Goal: Information Seeking & Learning: Learn about a topic

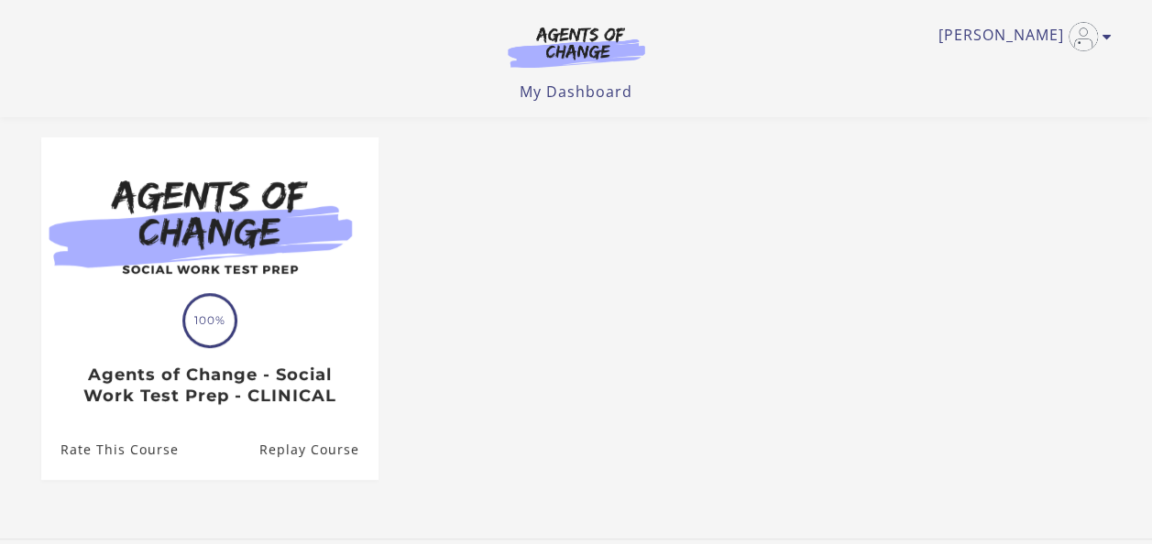
scroll to position [185, 0]
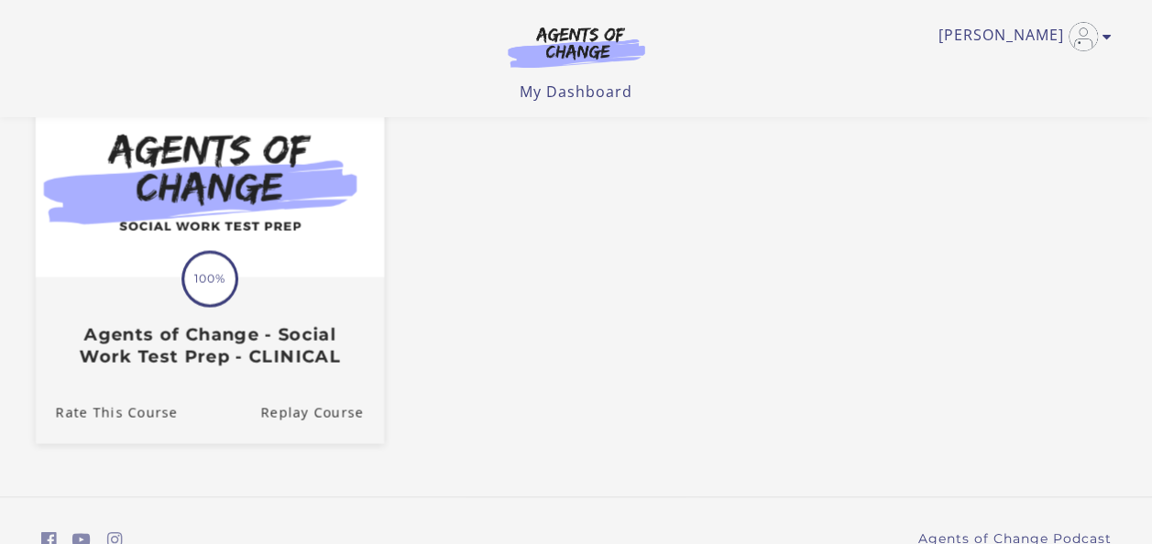
click at [89, 290] on div "Translation missing: en.liquid.partials.dashboard_course_card.progress_descript…" at bounding box center [209, 323] width 348 height 88
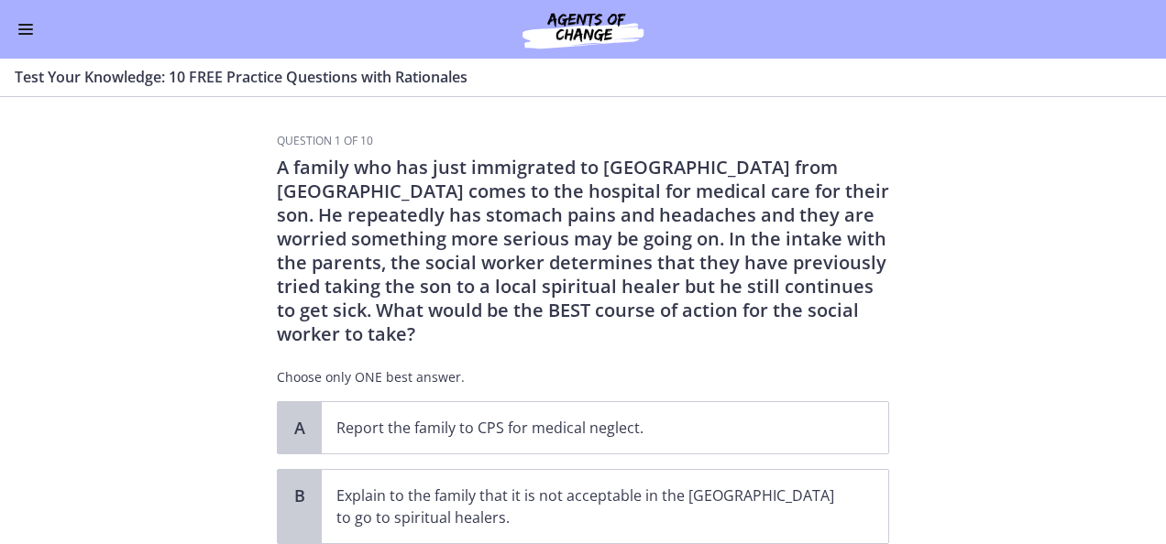
click at [27, 24] on span "Enable menu" at bounding box center [25, 25] width 15 height 2
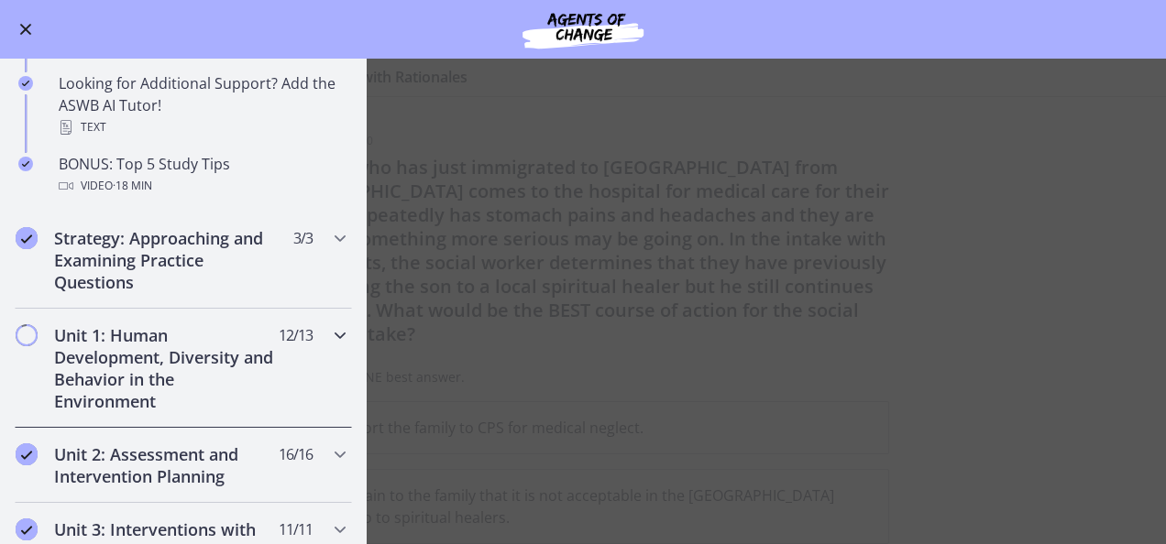
scroll to position [974, 0]
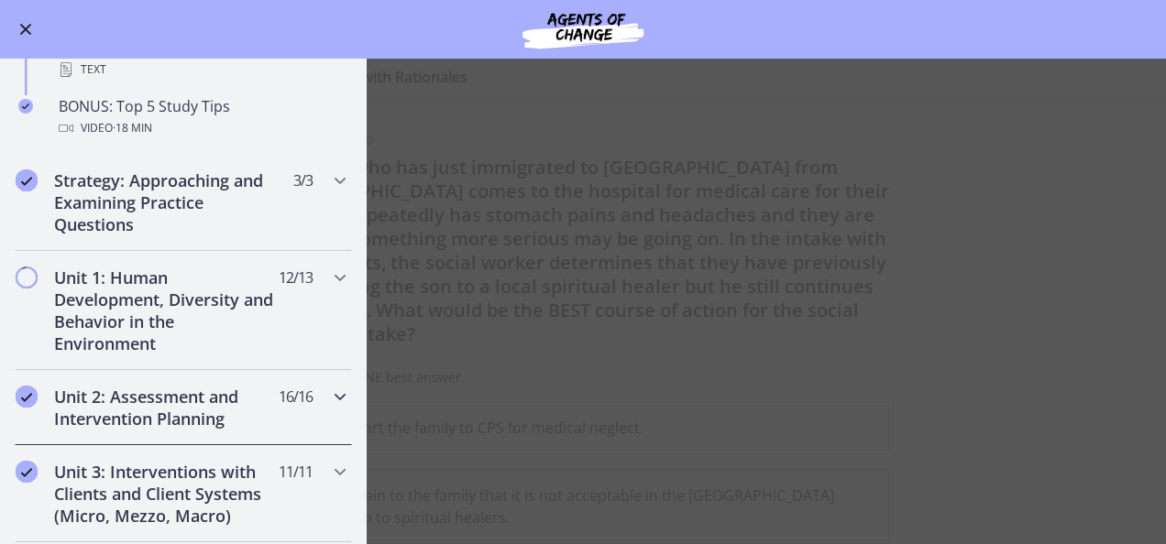
click at [119, 394] on h2 "Unit 2: Assessment and Intervention Planning" at bounding box center [166, 408] width 224 height 44
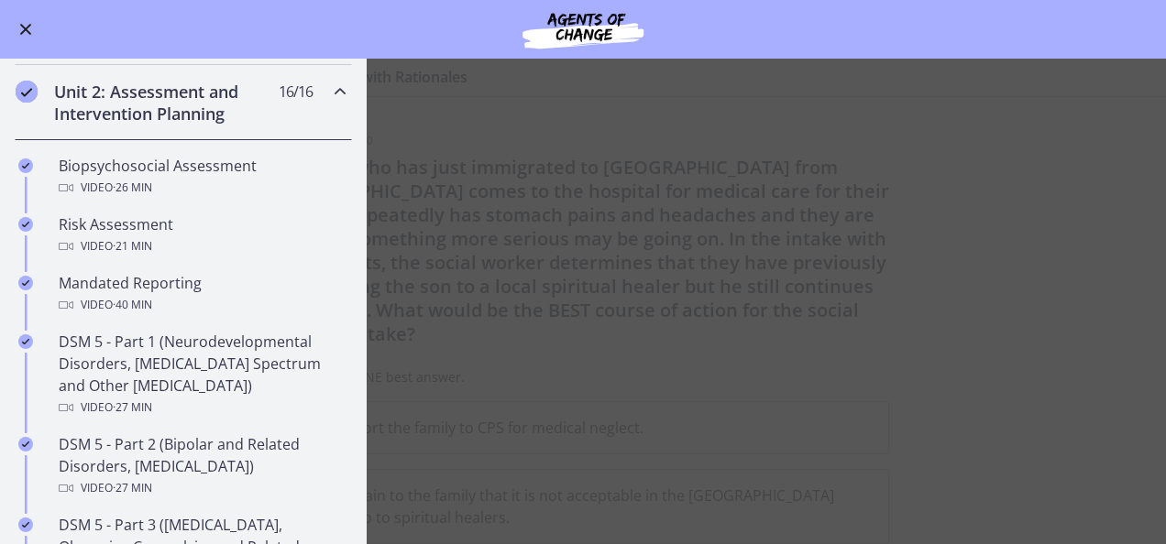
scroll to position [554, 0]
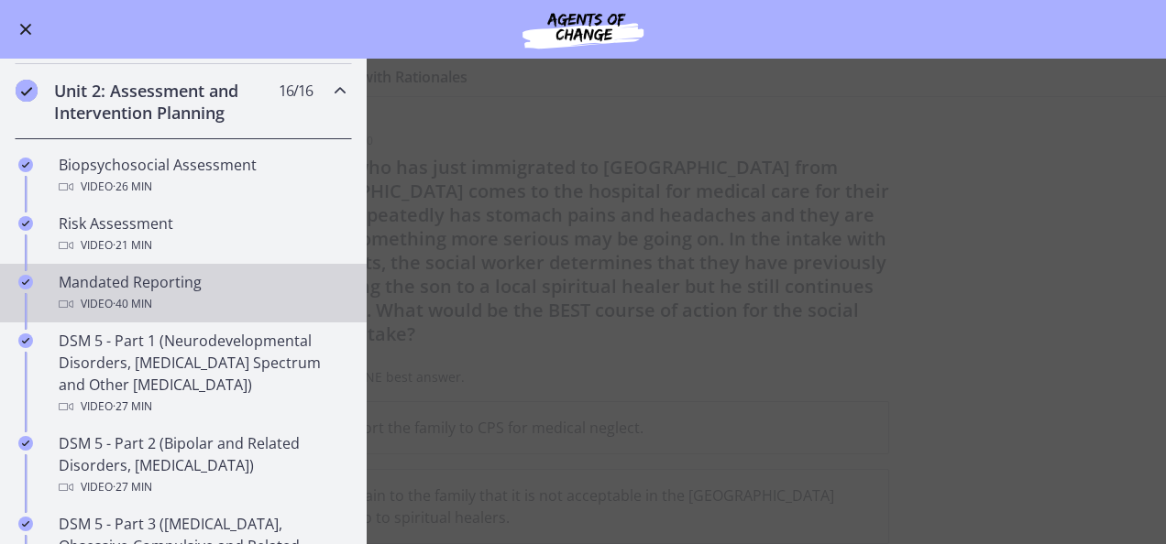
click at [207, 284] on div "Mandated Reporting Video · 40 min" at bounding box center [202, 293] width 286 height 44
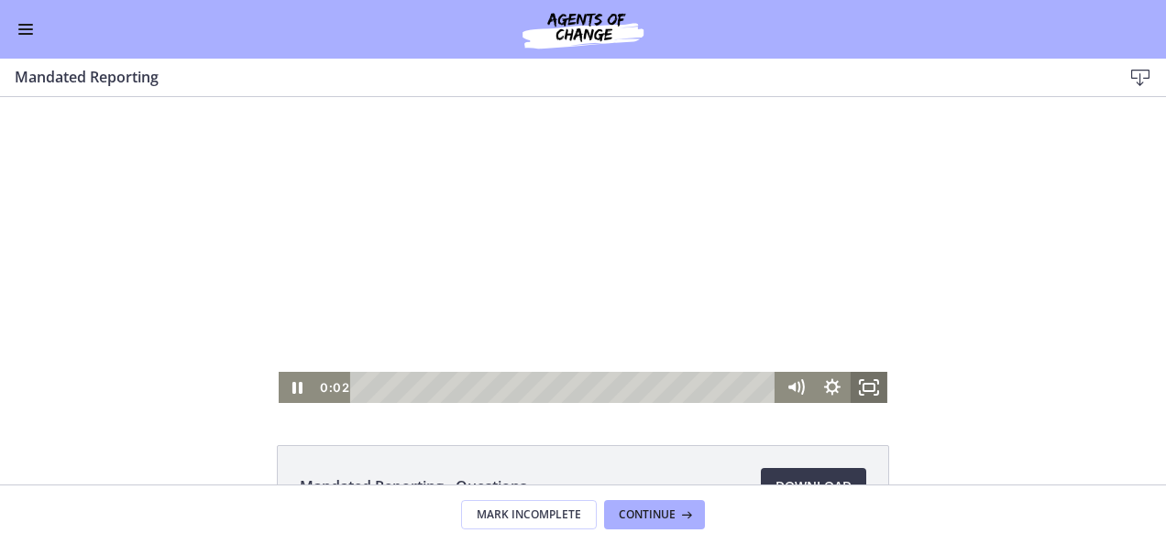
click at [870, 394] on icon "Fullscreen" at bounding box center [868, 387] width 37 height 31
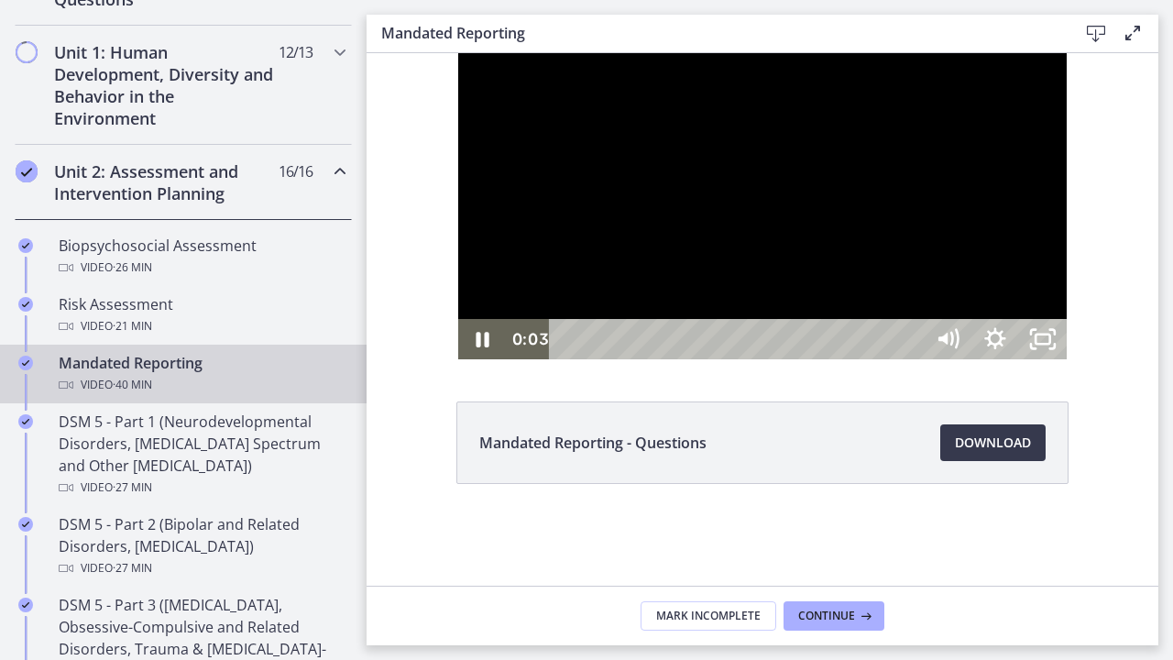
scroll to position [556, 0]
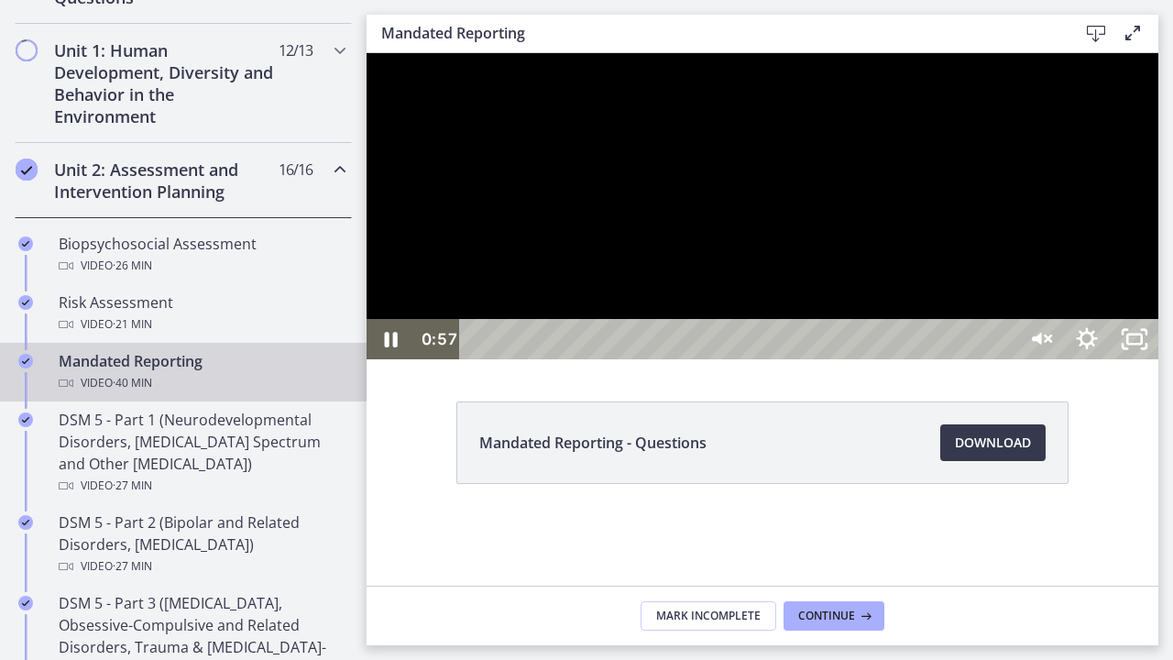
click at [1041, 345] on icon "Unmute" at bounding box center [1036, 339] width 9 height 12
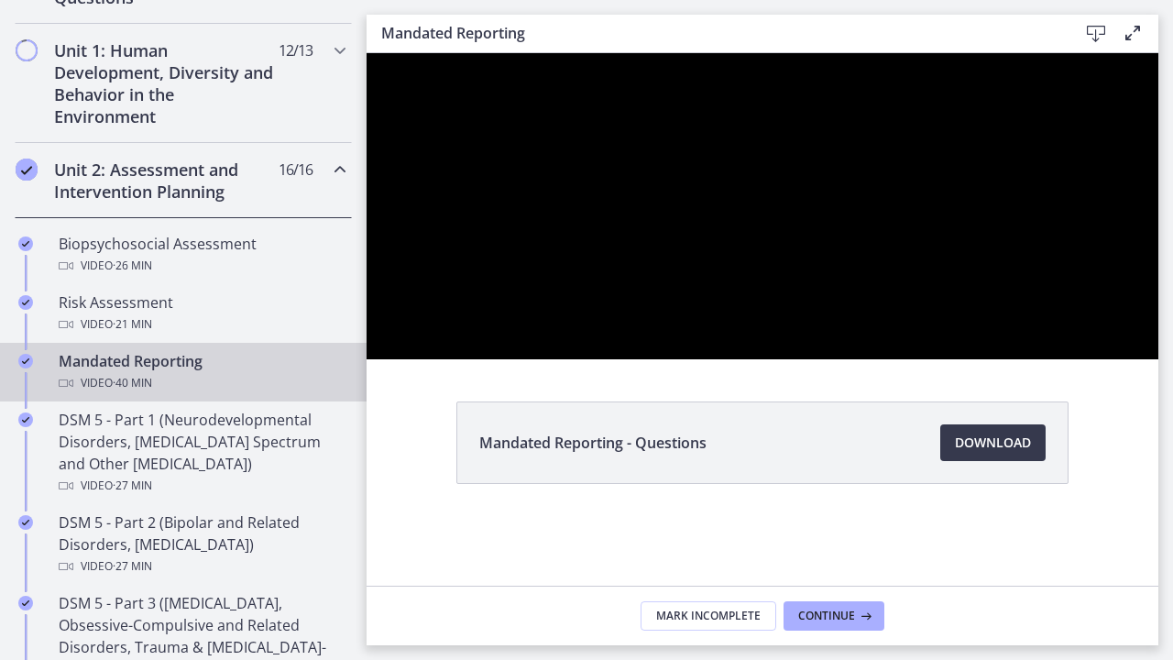
click at [1015, 319] on button "Mute" at bounding box center [1039, 339] width 48 height 40
click at [1015, 319] on button "Unmute" at bounding box center [1039, 339] width 48 height 40
click at [1015, 319] on button "Mute" at bounding box center [1039, 339] width 48 height 40
click at [1015, 319] on button "Unmute" at bounding box center [1039, 339] width 48 height 40
click at [1015, 319] on button "Mute" at bounding box center [1039, 339] width 48 height 40
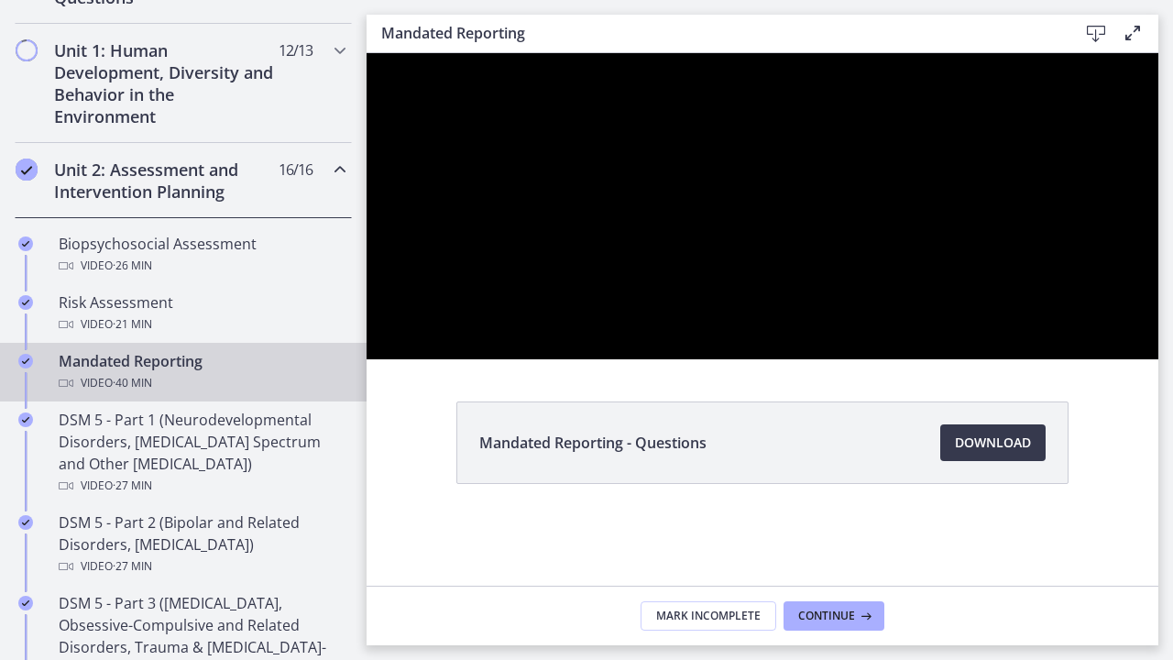
click at [1015, 319] on button "Unmute" at bounding box center [1039, 339] width 48 height 40
click at [1015, 319] on button "Mute" at bounding box center [1039, 339] width 48 height 40
click at [1015, 319] on button "Unmute" at bounding box center [1039, 339] width 48 height 40
click at [1015, 319] on button "Mute" at bounding box center [1039, 339] width 48 height 40
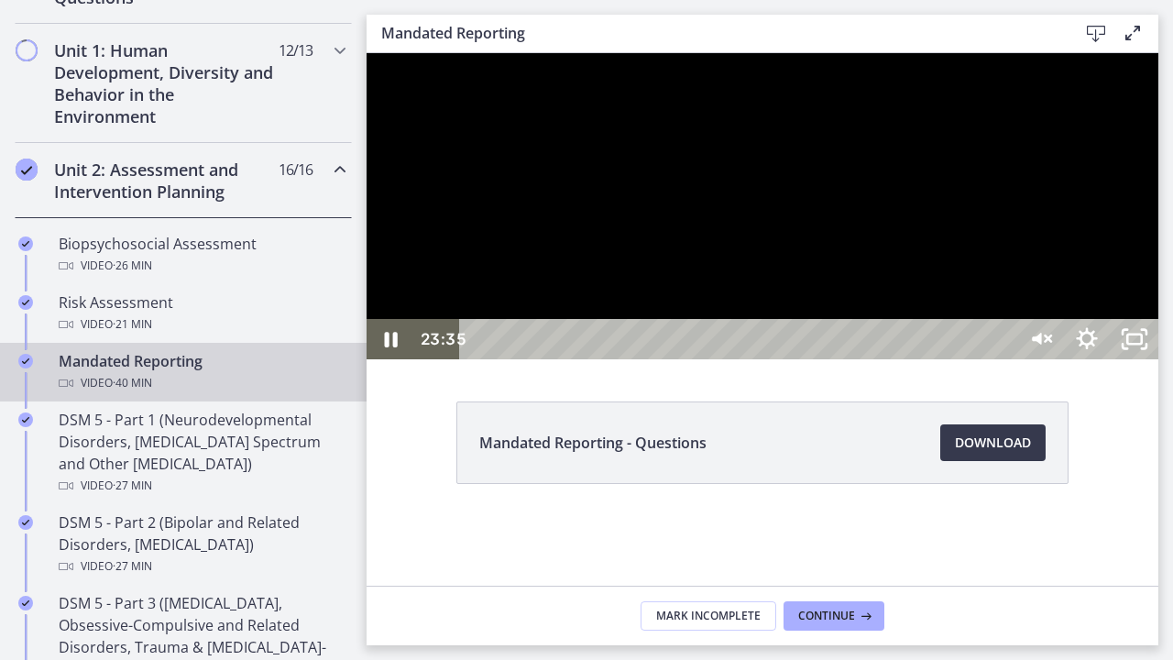
click at [611, 359] on div at bounding box center [763, 206] width 792 height 306
click at [367, 53] on button "Play Video: cbe2enmtov91j64ibrrg.mp4" at bounding box center [367, 53] width 1 height 1
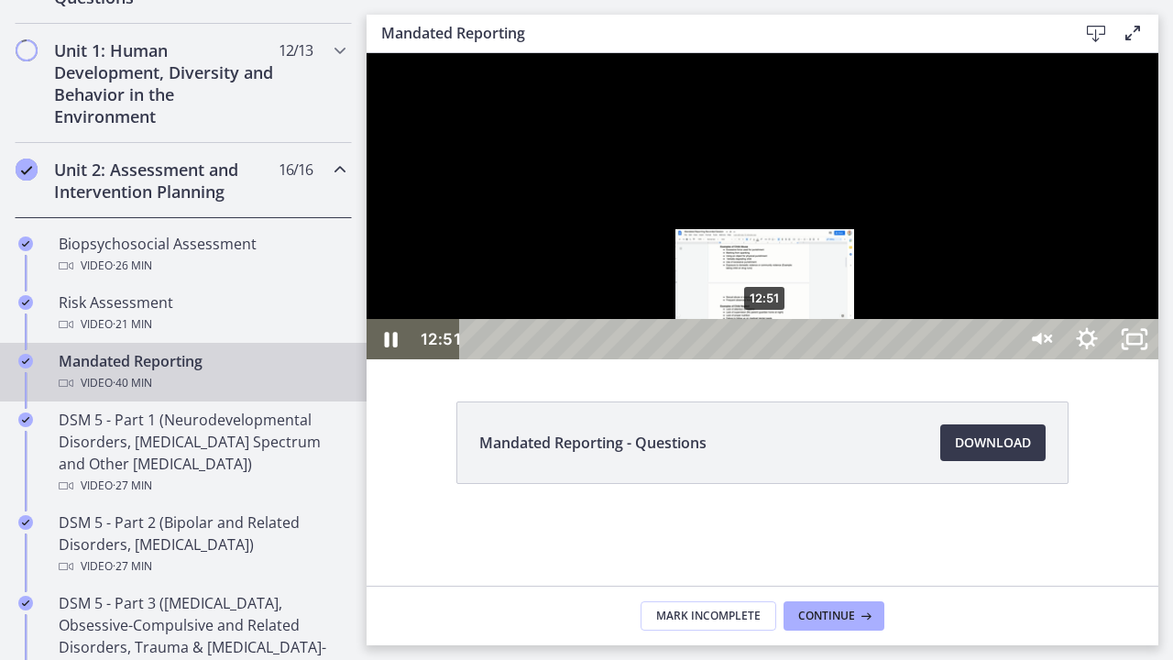
click at [766, 359] on div "12:51" at bounding box center [740, 339] width 527 height 40
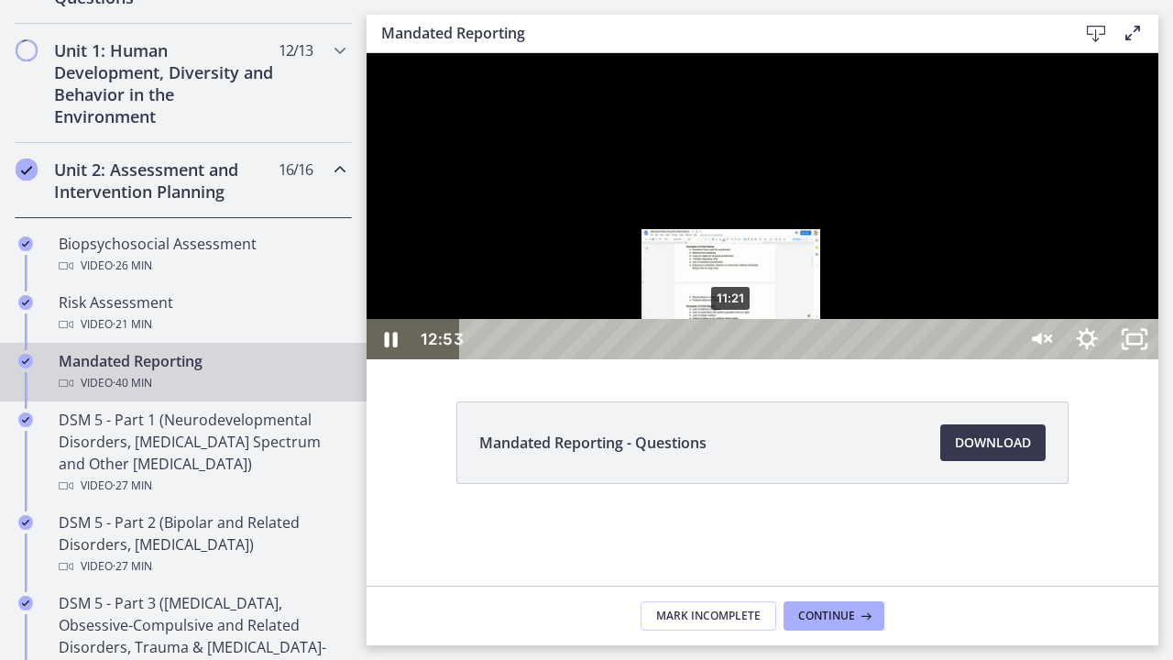
click at [732, 359] on div "11:21" at bounding box center [740, 339] width 527 height 40
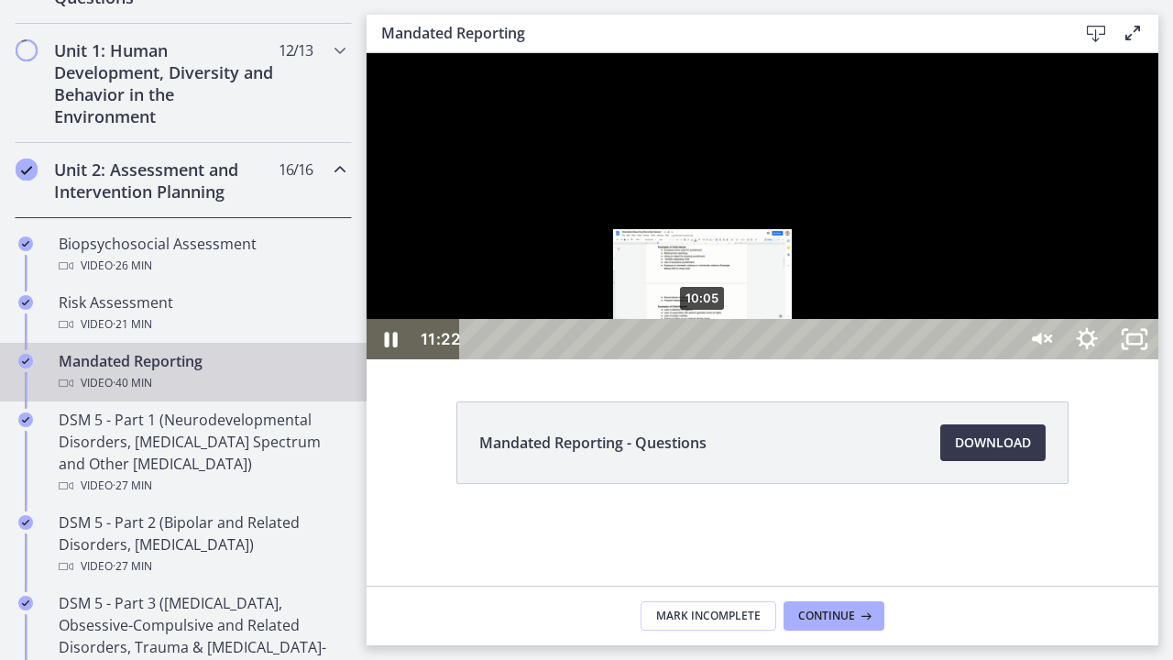
click at [704, 359] on div "10:05" at bounding box center [740, 339] width 527 height 40
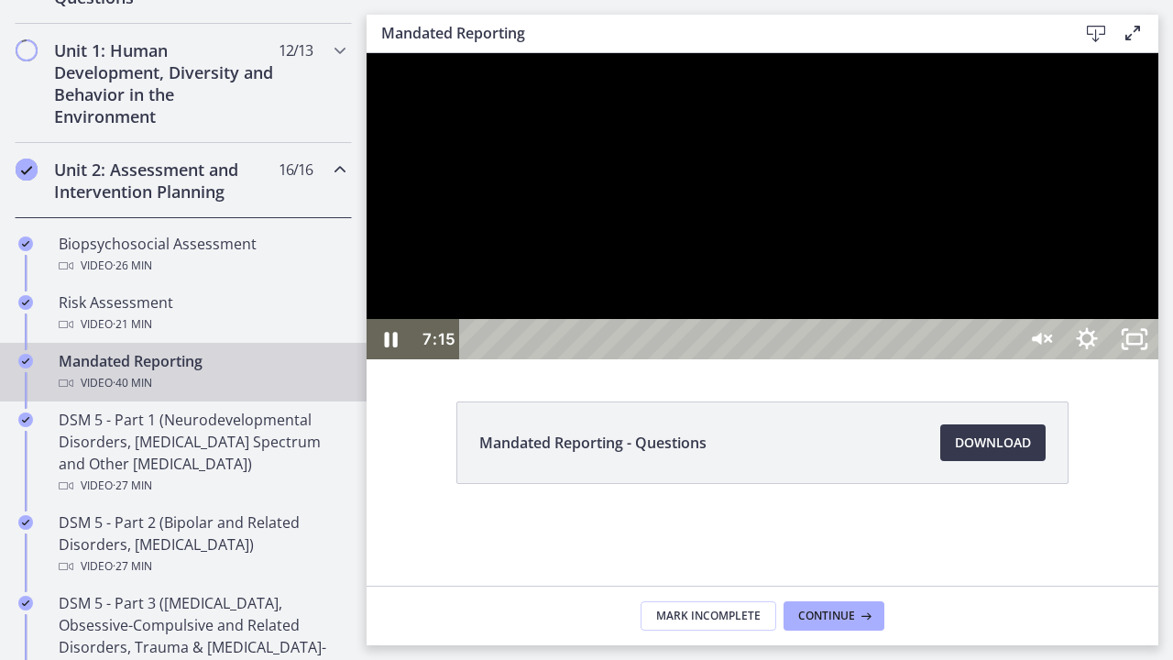
click at [950, 359] on div at bounding box center [763, 206] width 792 height 306
click at [1063, 359] on icon "Unmute" at bounding box center [1039, 339] width 48 height 40
click at [1015, 319] on button "Mute" at bounding box center [1039, 339] width 48 height 40
click at [1063, 359] on icon "Unmute" at bounding box center [1039, 339] width 48 height 40
click at [1015, 319] on button "Mute" at bounding box center [1039, 339] width 48 height 40
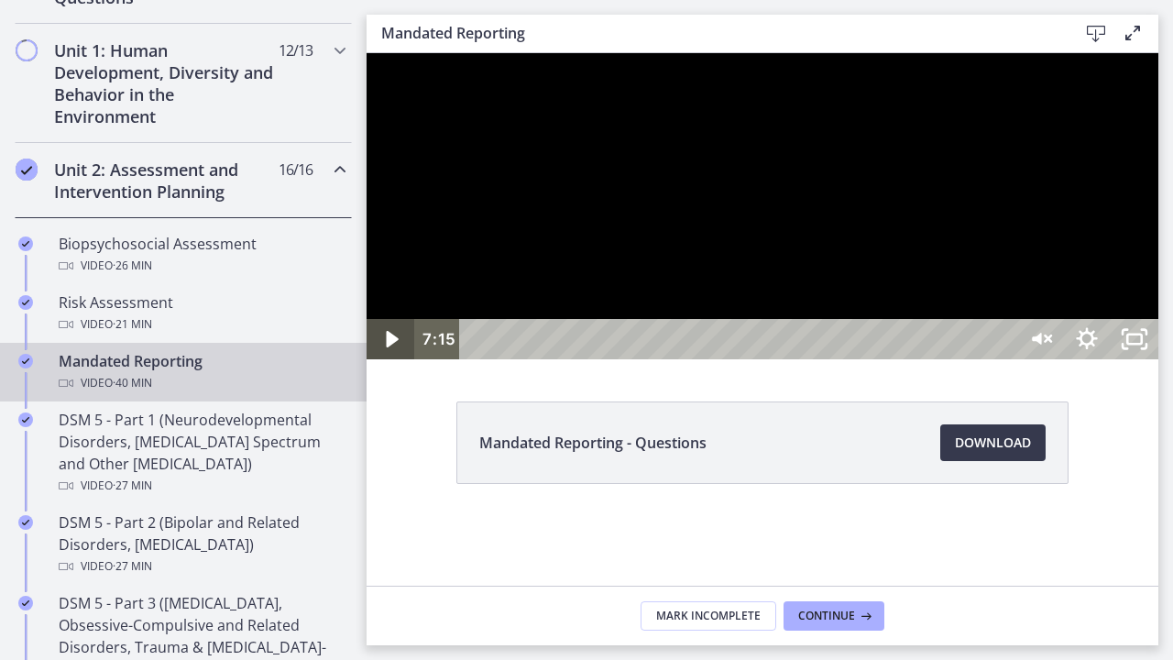
click at [393, 359] on icon "Play Video" at bounding box center [392, 339] width 48 height 40
click at [1063, 359] on icon "Unmute" at bounding box center [1039, 339] width 48 height 40
click at [513, 96] on div at bounding box center [763, 206] width 792 height 306
